Goal: Transaction & Acquisition: Purchase product/service

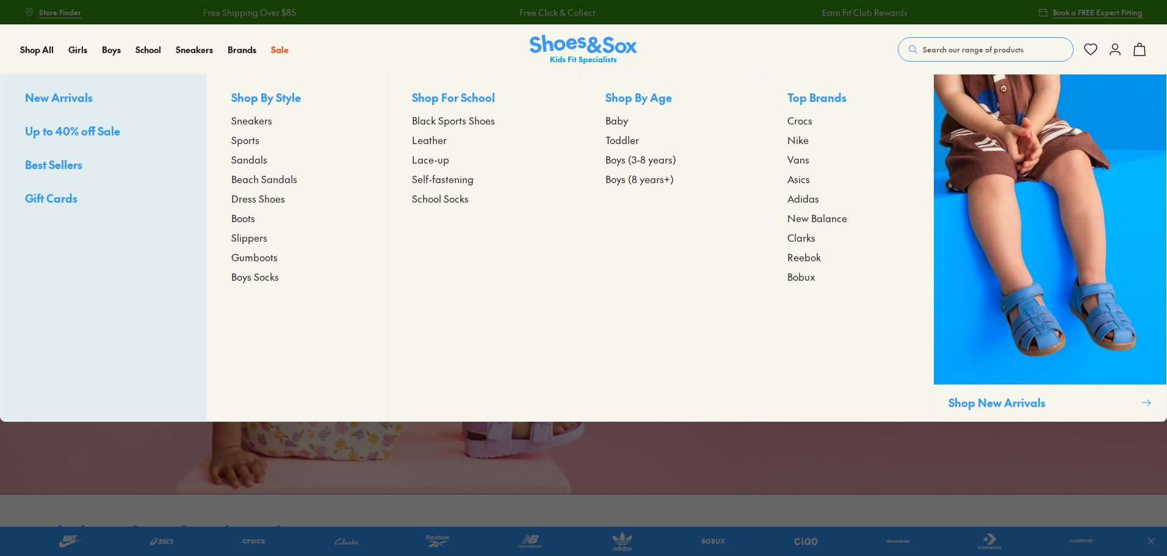
click at [249, 118] on span "Sneakers" at bounding box center [251, 120] width 41 height 15
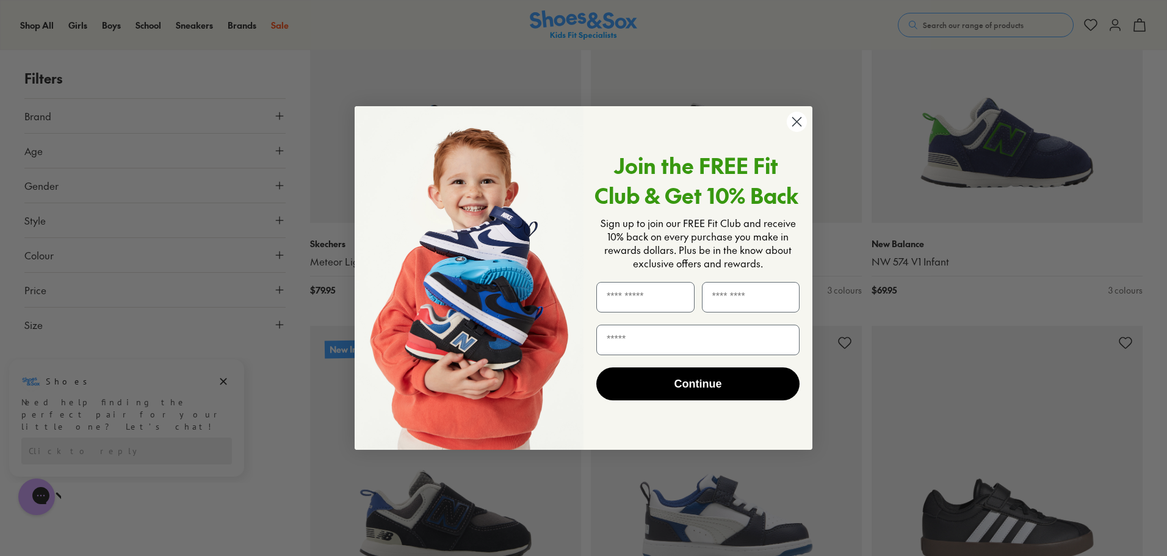
click at [801, 118] on icon "Close dialog" at bounding box center [797, 122] width 9 height 9
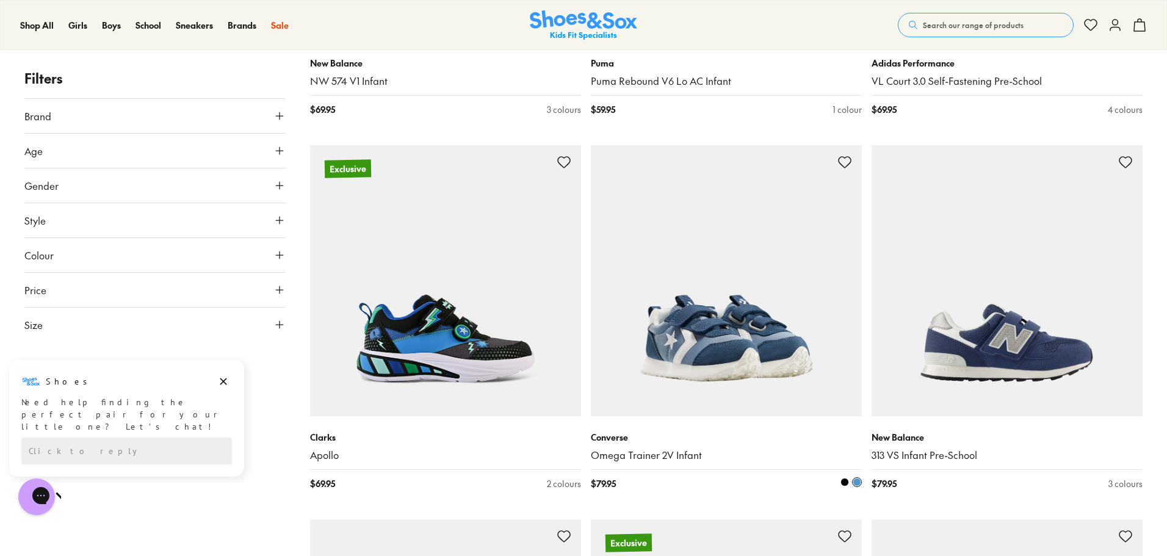
scroll to position [1099, 0]
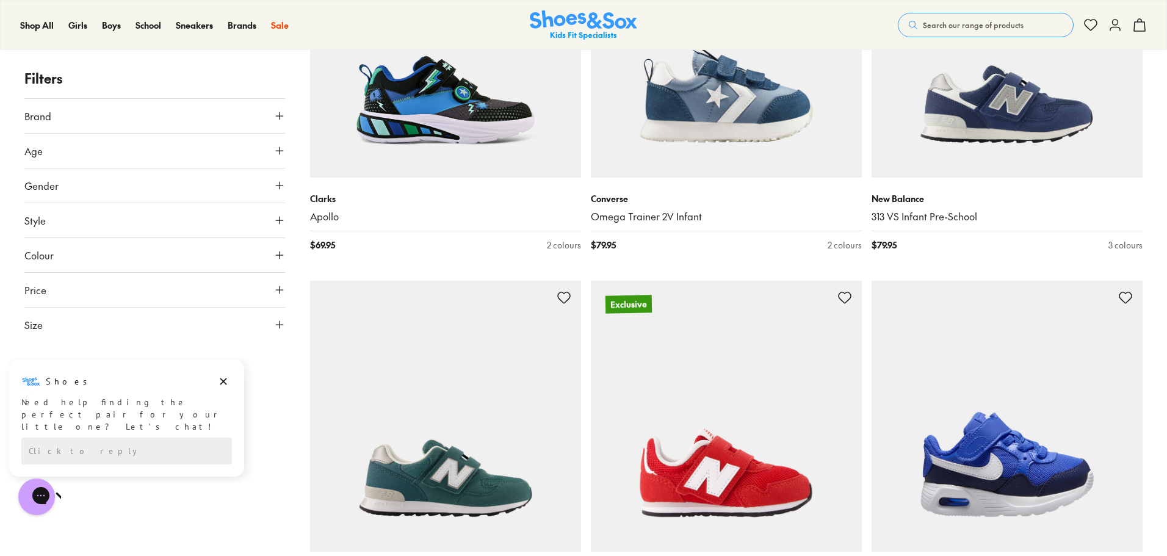
click at [279, 215] on icon at bounding box center [280, 220] width 12 height 12
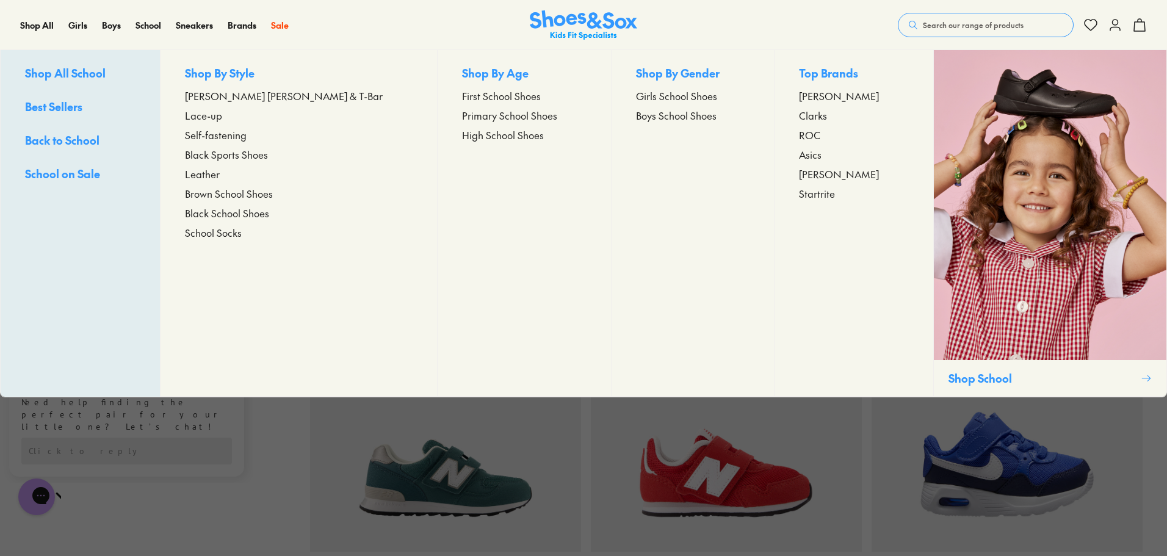
click at [462, 116] on span "Primary School Shoes" at bounding box center [509, 115] width 95 height 15
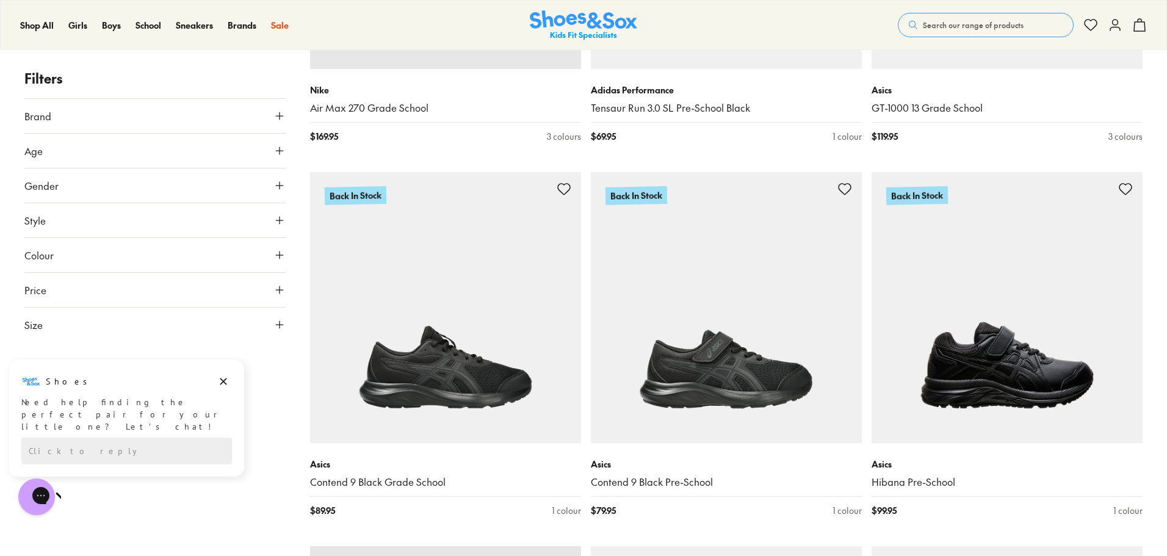
scroll to position [977, 0]
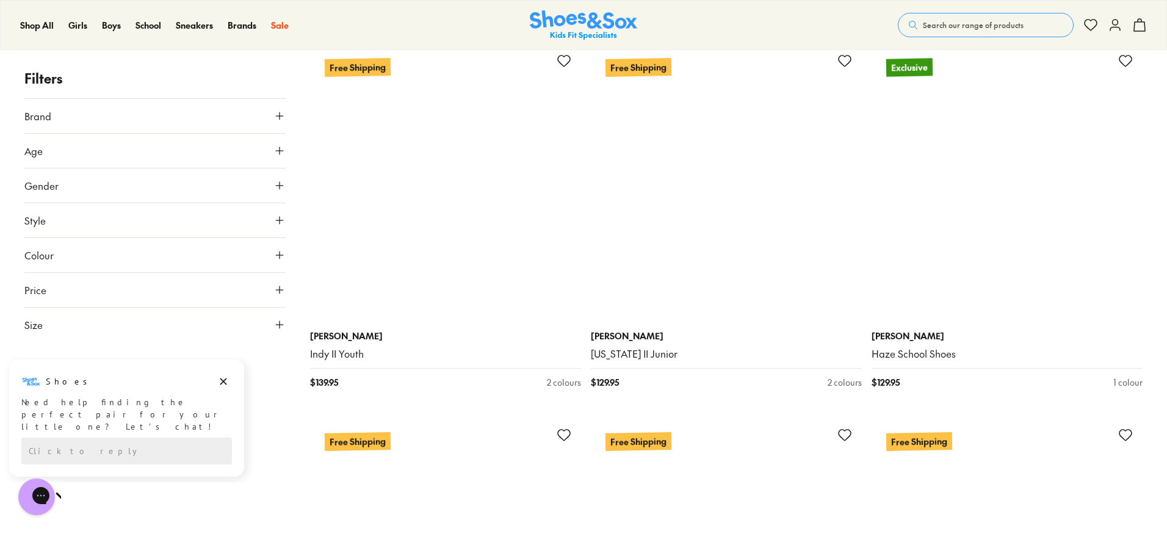
scroll to position [5922, 0]
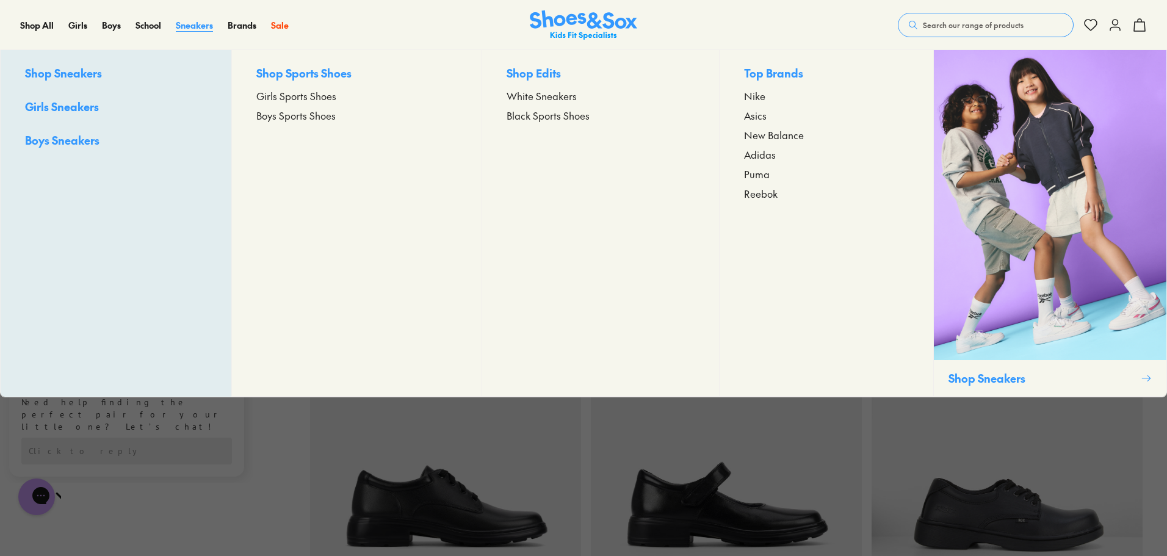
click at [195, 23] on span "Sneakers" at bounding box center [194, 25] width 37 height 12
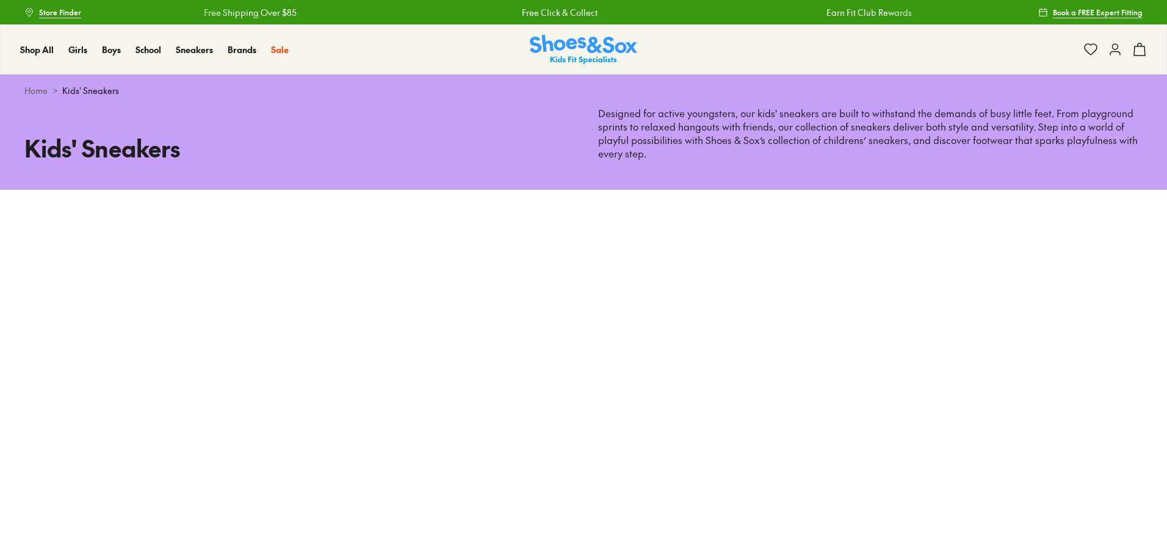
click at [87, 143] on h1 "Kids' Sneakers" at bounding box center [296, 148] width 545 height 35
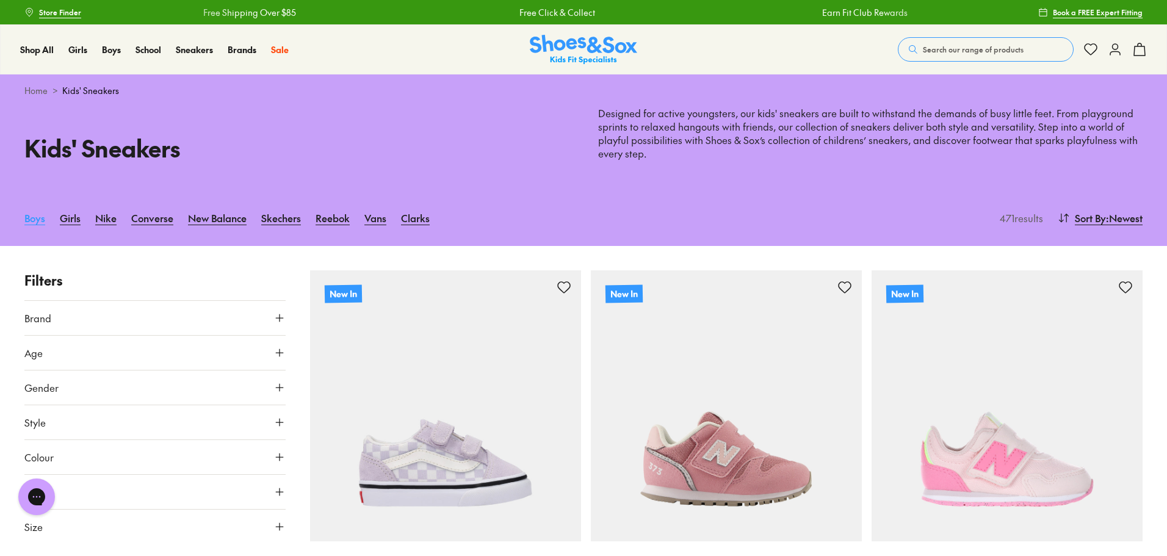
click at [37, 217] on link "Boys" at bounding box center [34, 218] width 21 height 27
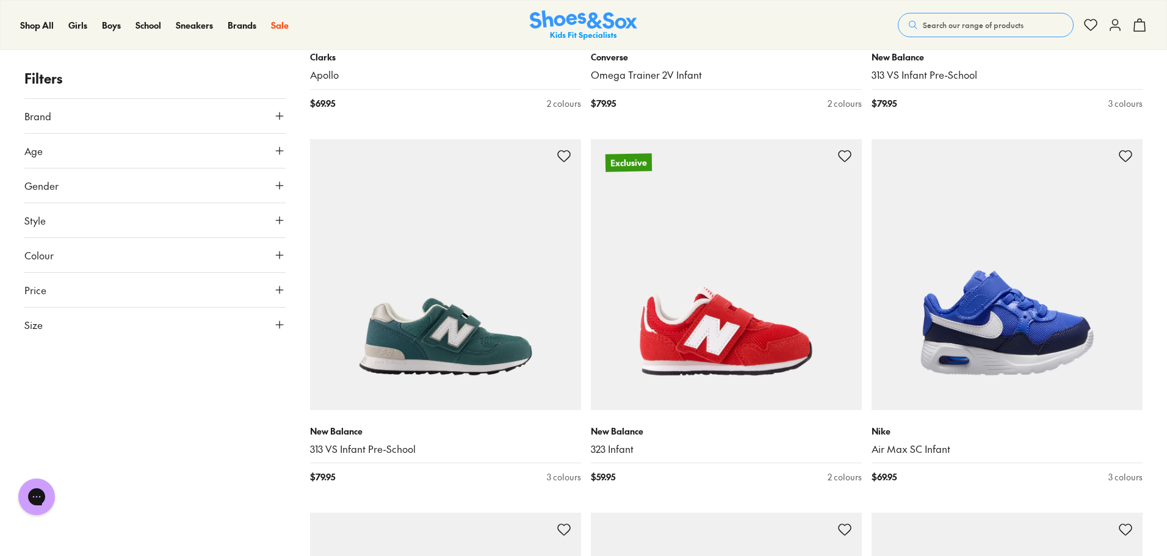
scroll to position [1282, 0]
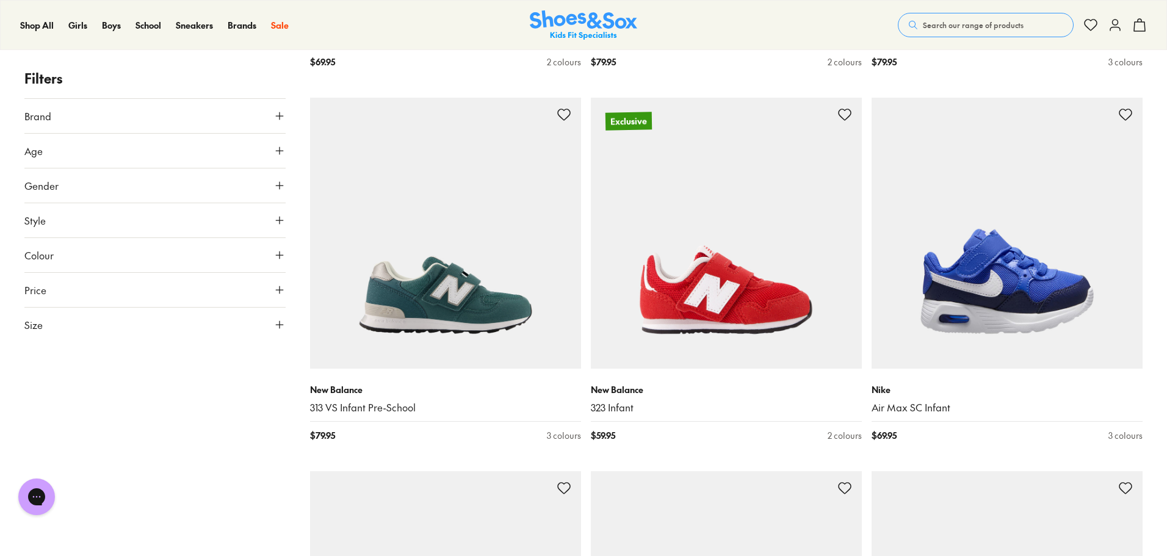
click at [275, 151] on icon at bounding box center [280, 151] width 12 height 12
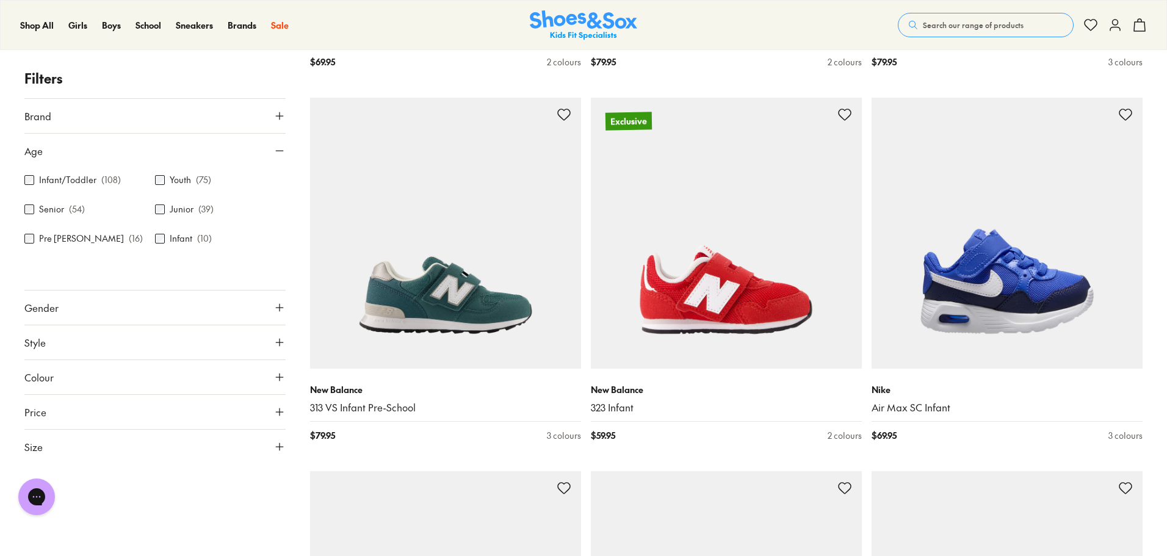
click at [162, 215] on div "Junior ( 39 )" at bounding box center [220, 209] width 131 height 15
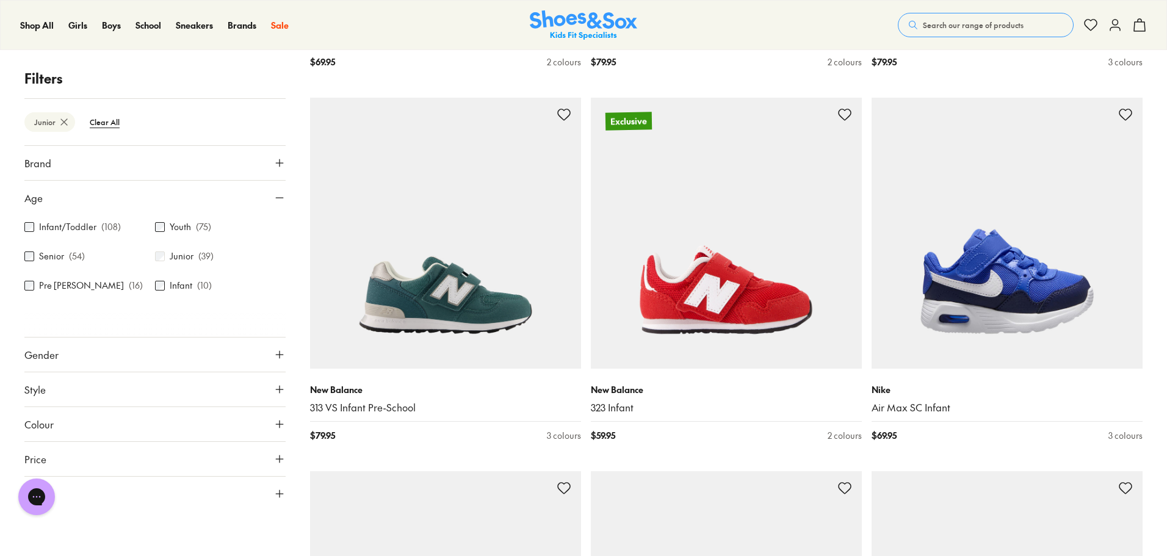
scroll to position [70, 0]
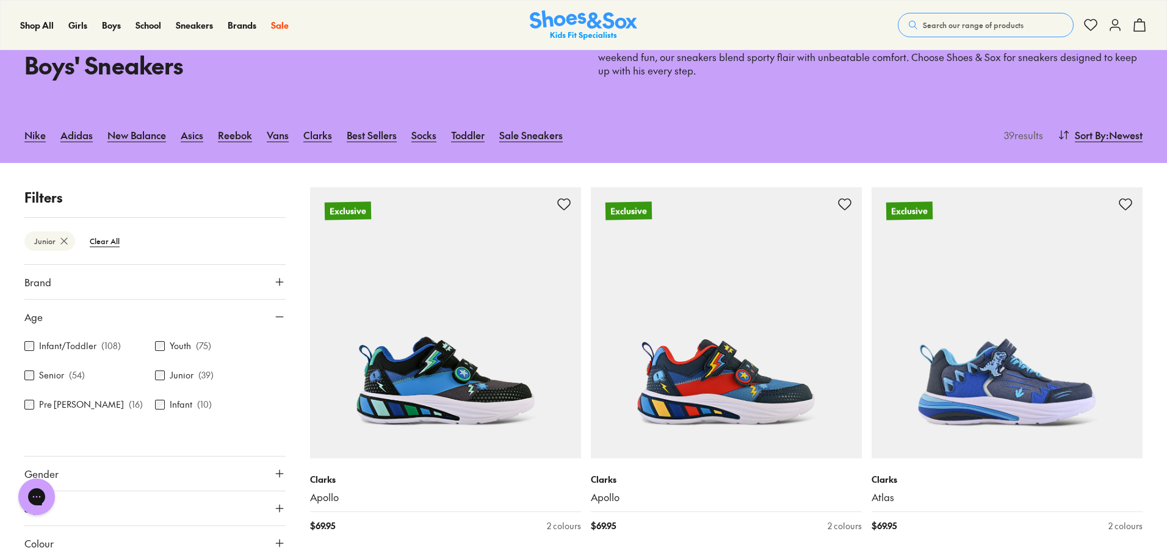
click at [201, 347] on p "( 75 )" at bounding box center [203, 345] width 15 height 13
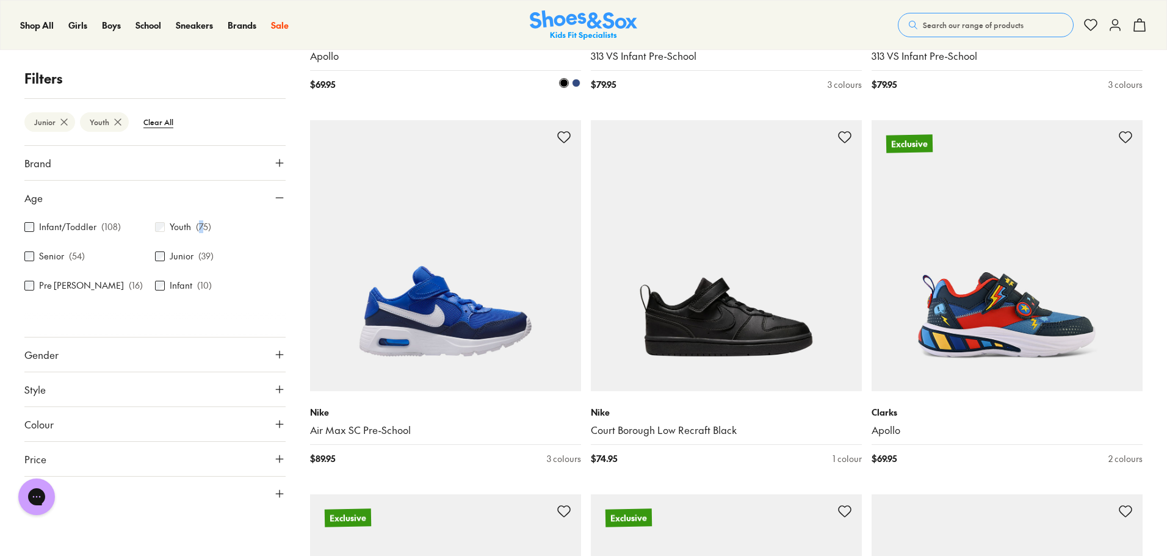
scroll to position [896, 0]
